Goal: Information Seeking & Learning: Learn about a topic

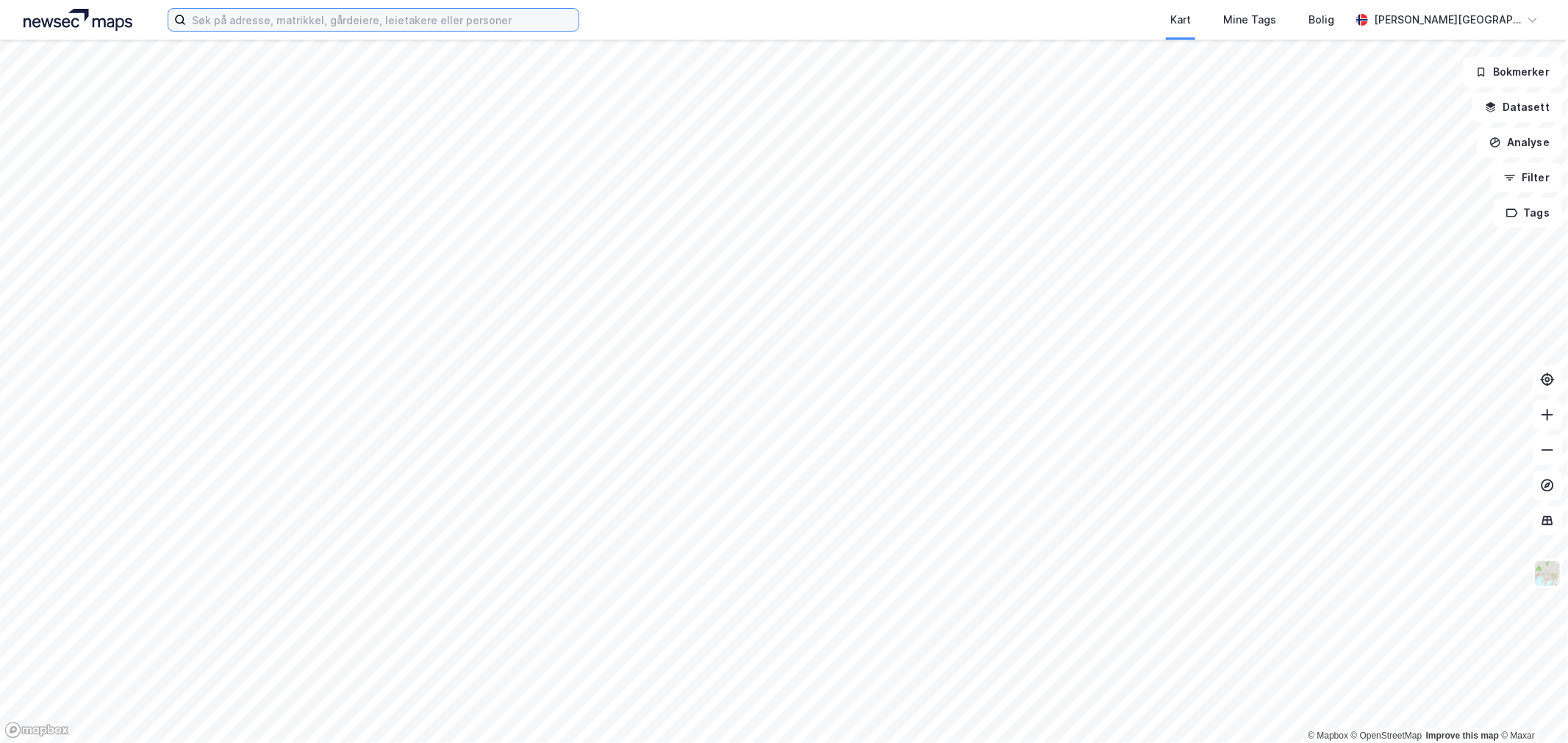
click at [388, 19] on input at bounding box center [383, 20] width 393 height 22
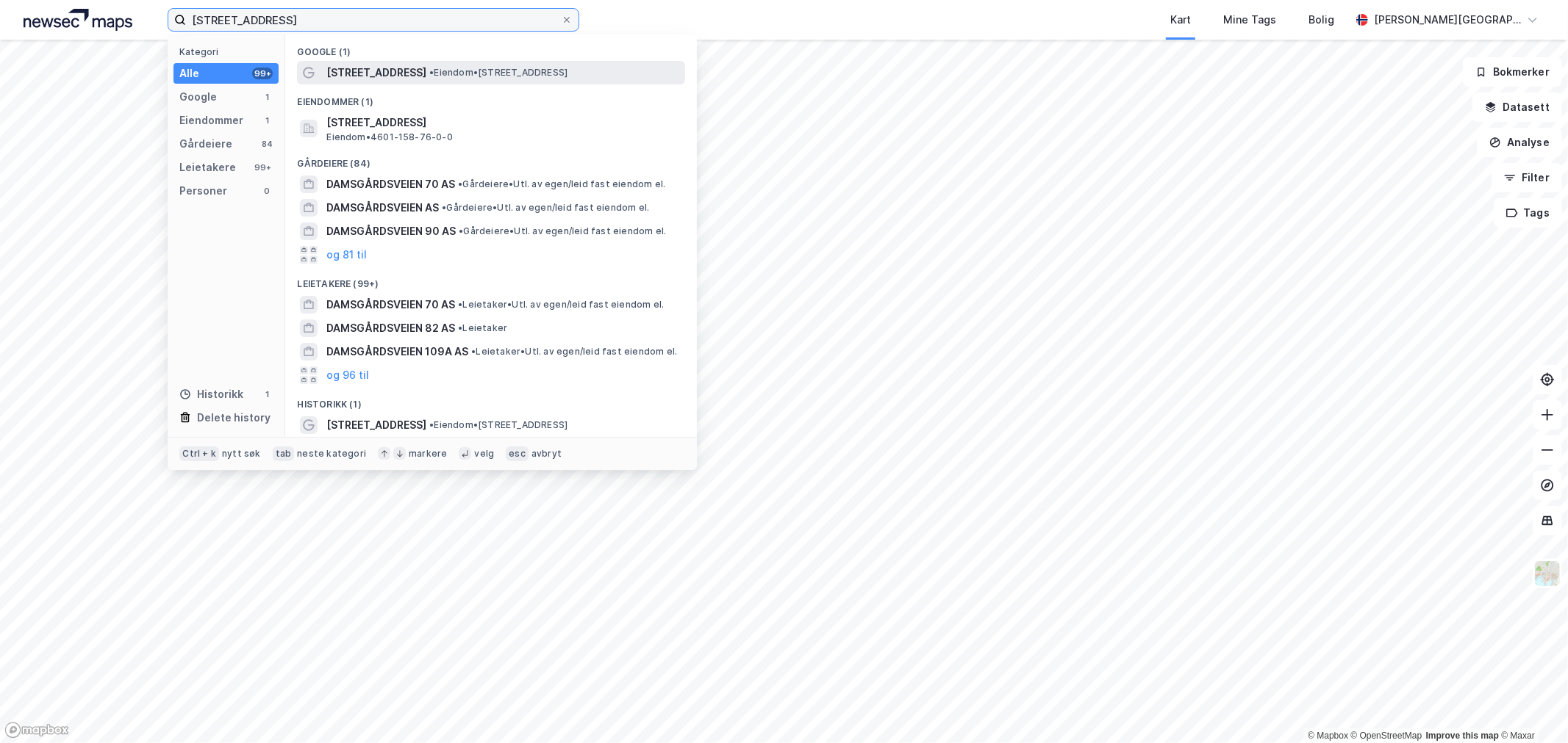
type input "[STREET_ADDRESS]"
click at [416, 68] on span "[STREET_ADDRESS]" at bounding box center [376, 72] width 100 height 18
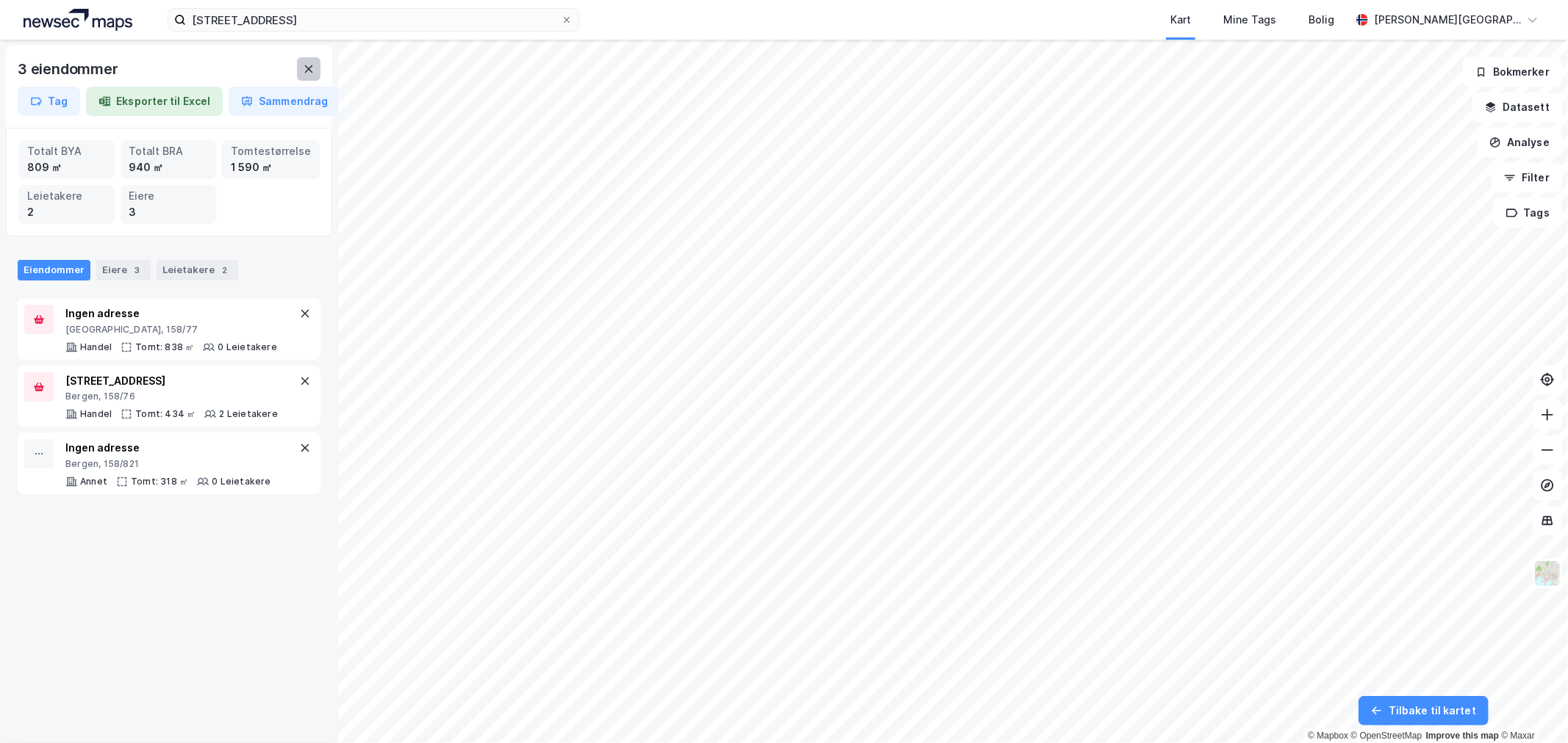
click at [310, 65] on icon at bounding box center [308, 69] width 12 height 12
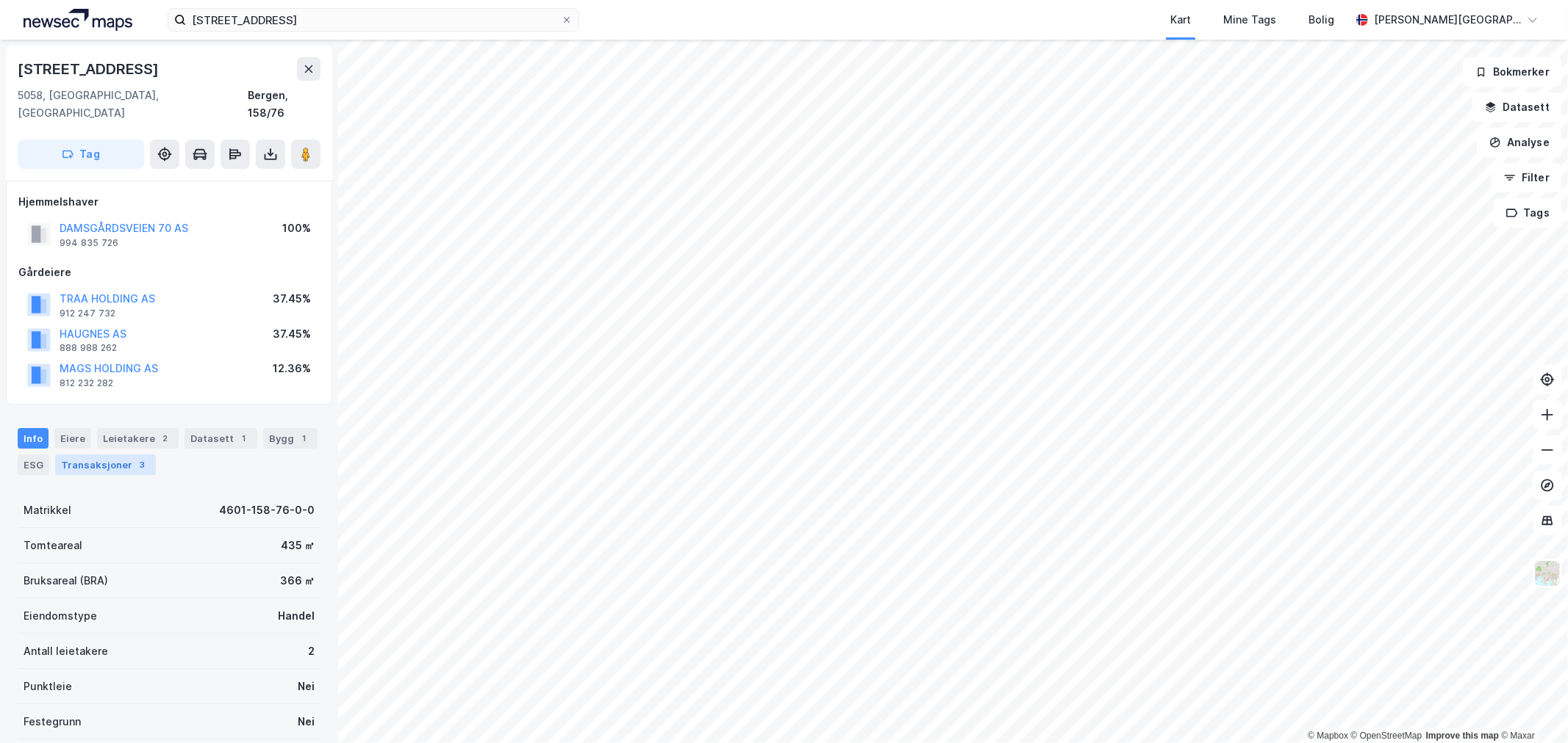
click at [125, 454] on div "Transaksjoner 3" at bounding box center [105, 465] width 101 height 20
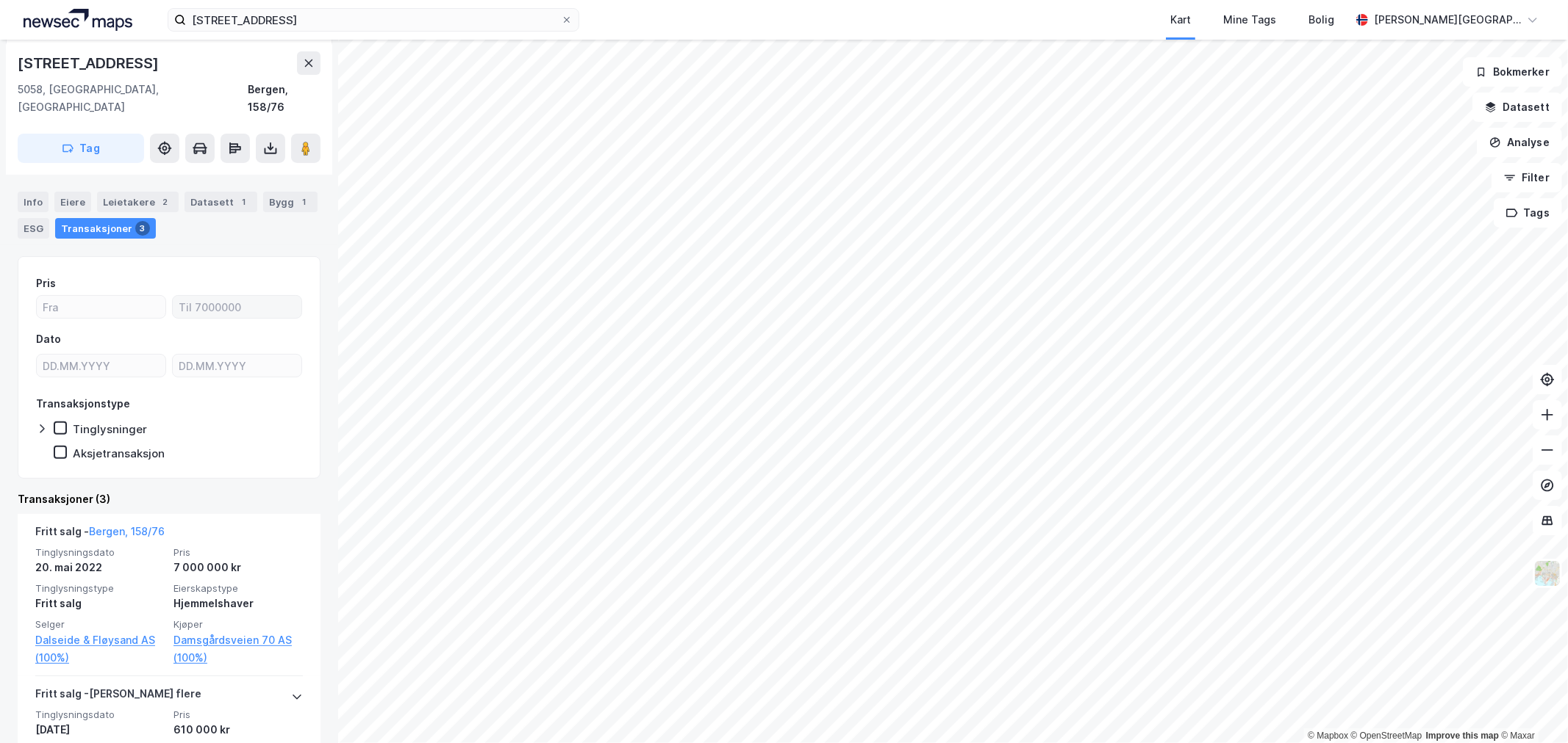
scroll to position [326, 0]
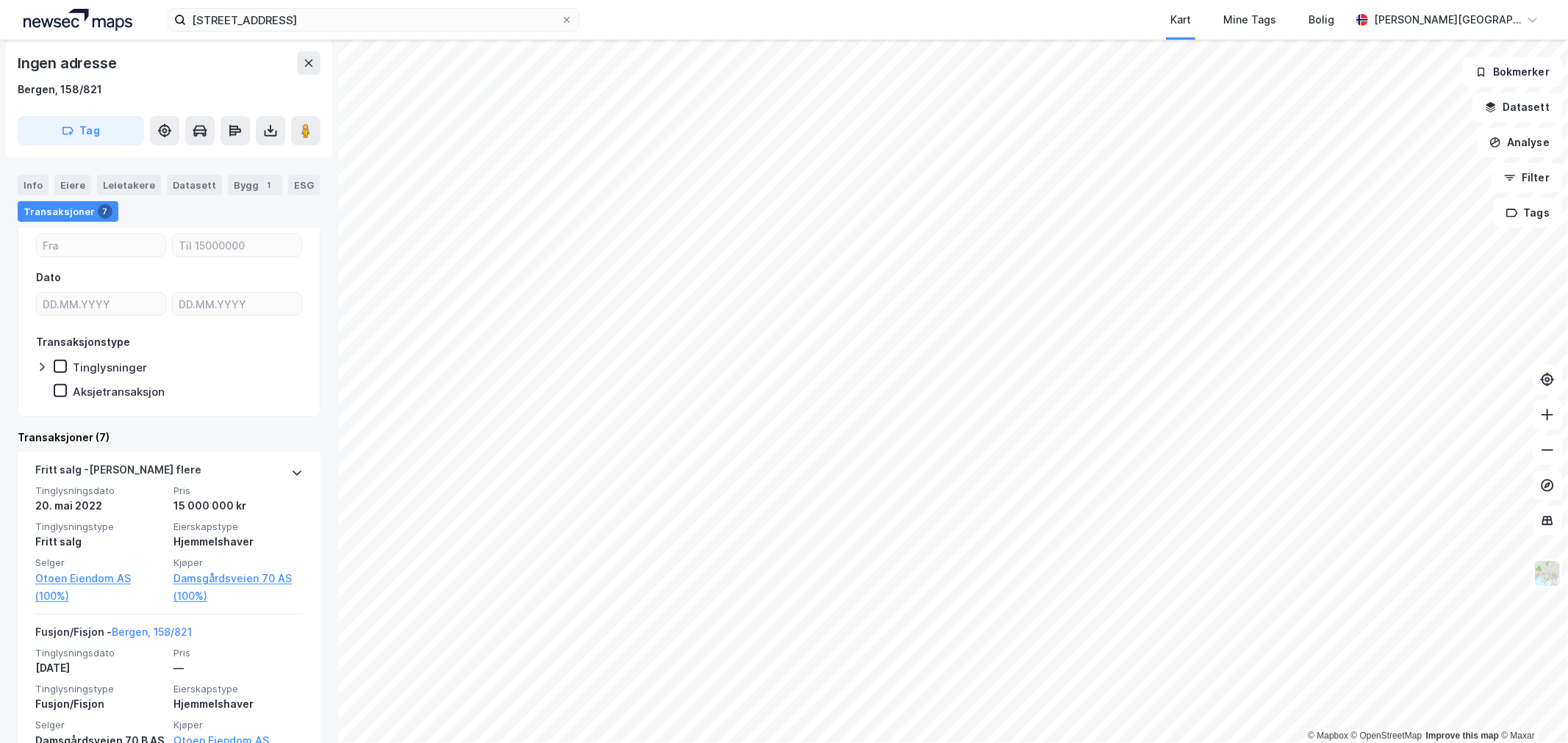
scroll to position [333, 0]
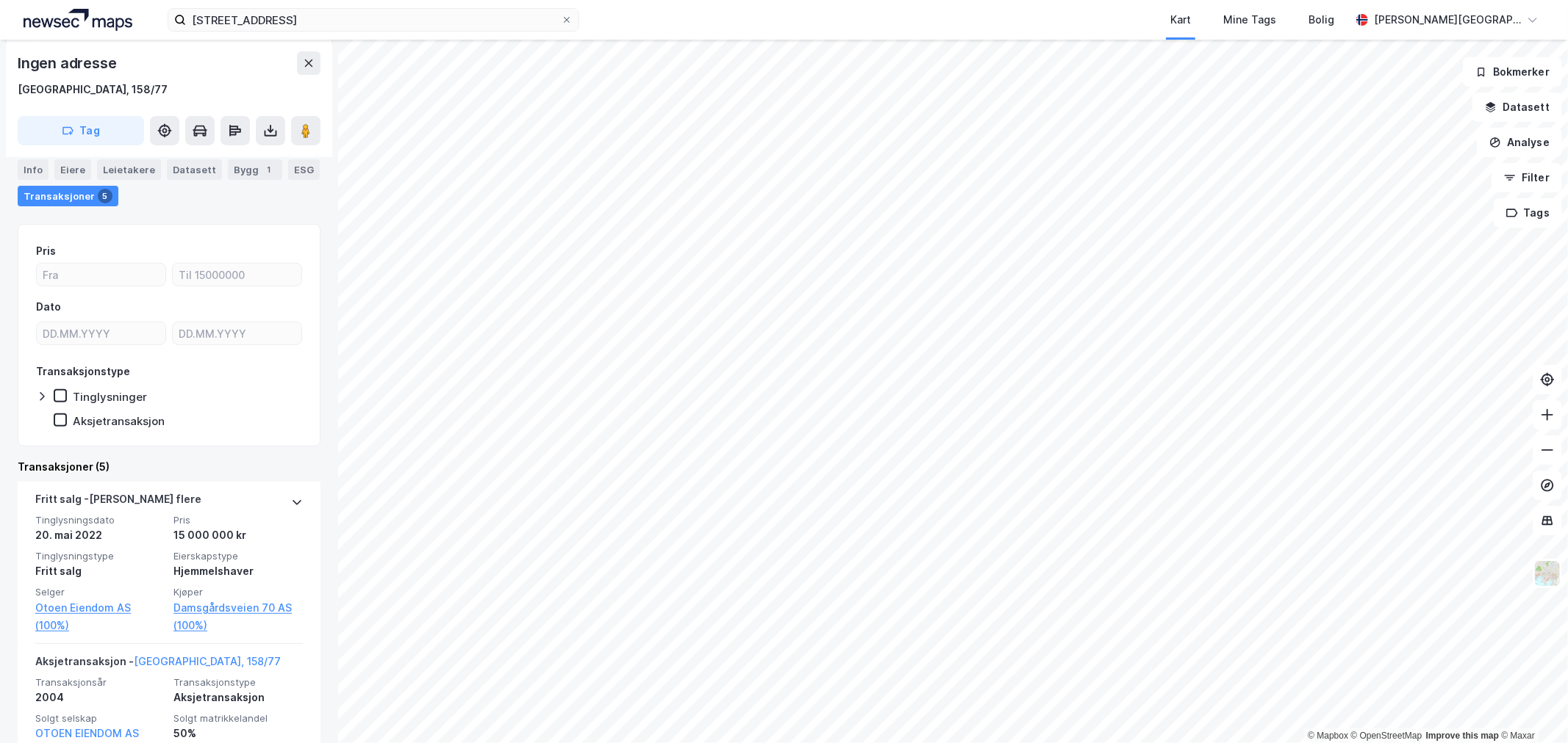
scroll to position [333, 0]
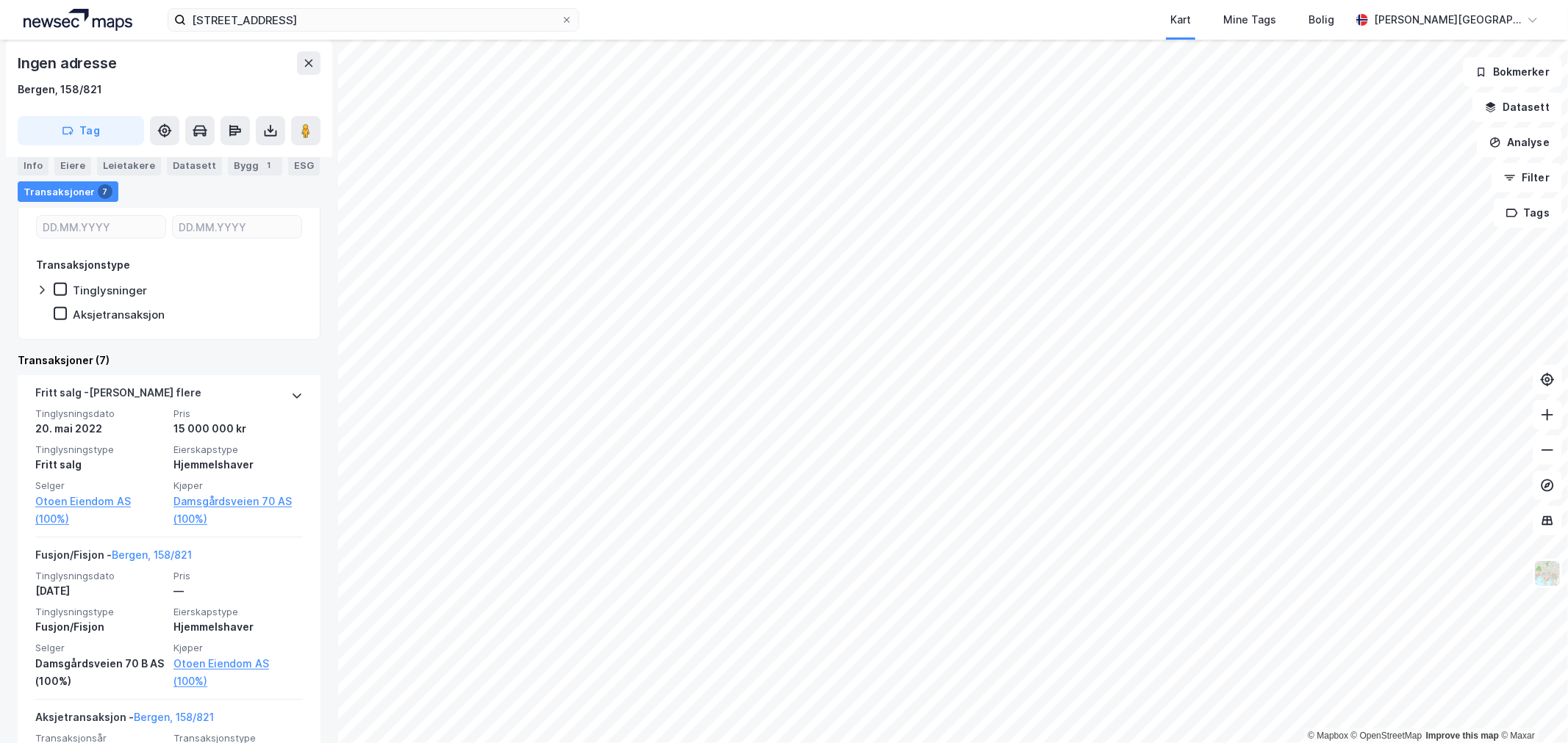
scroll to position [333, 0]
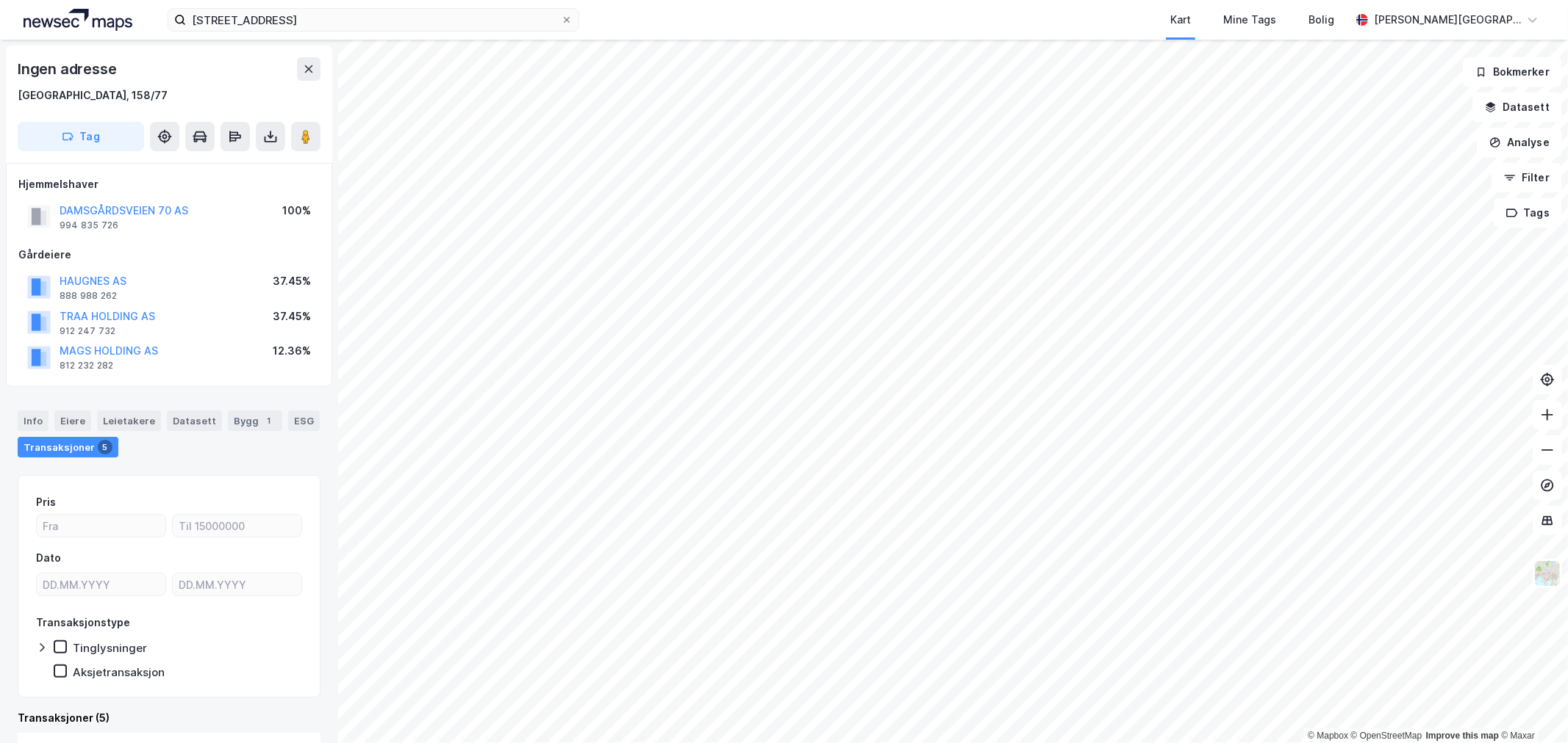
scroll to position [6, 0]
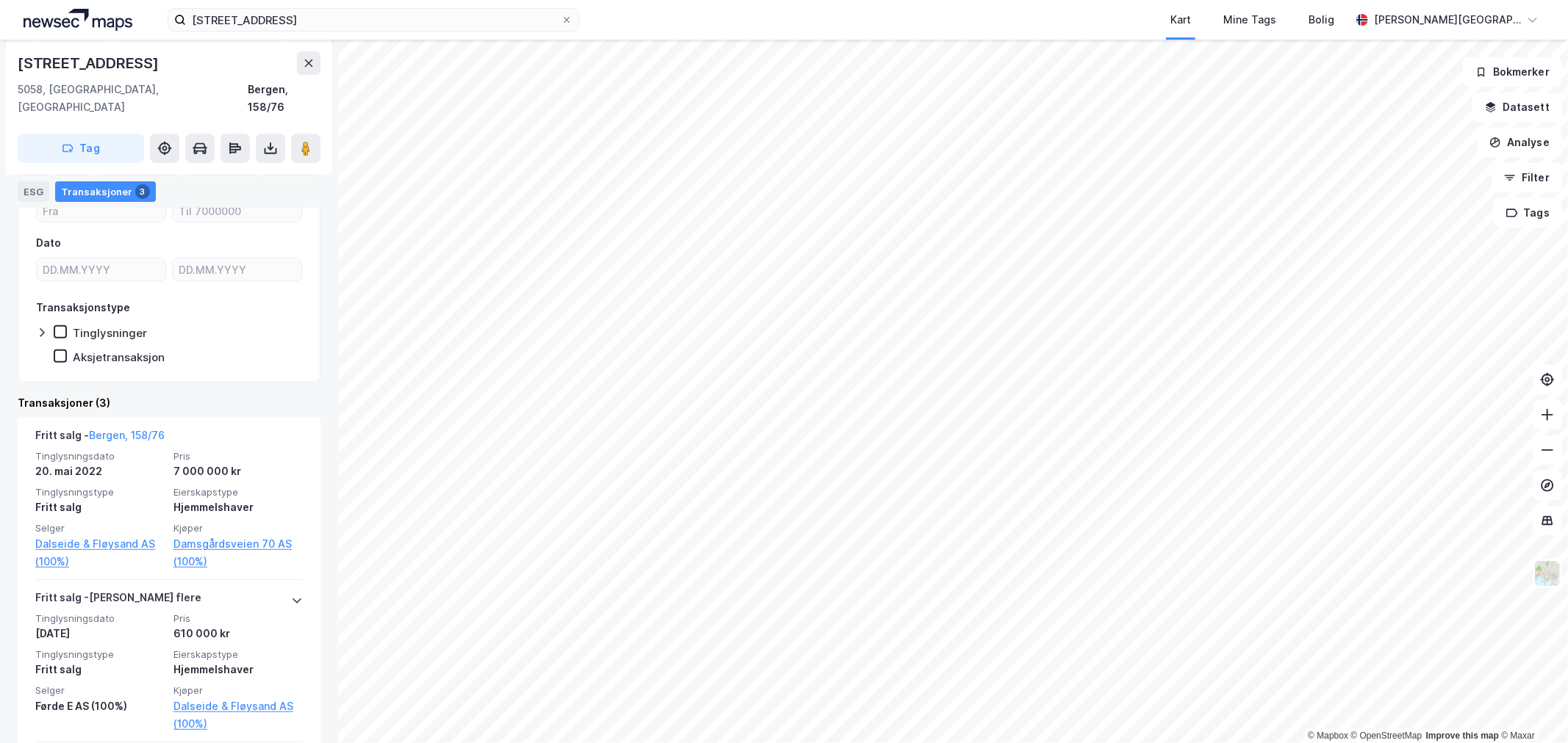
scroll to position [333, 0]
